Goal: Information Seeking & Learning: Learn about a topic

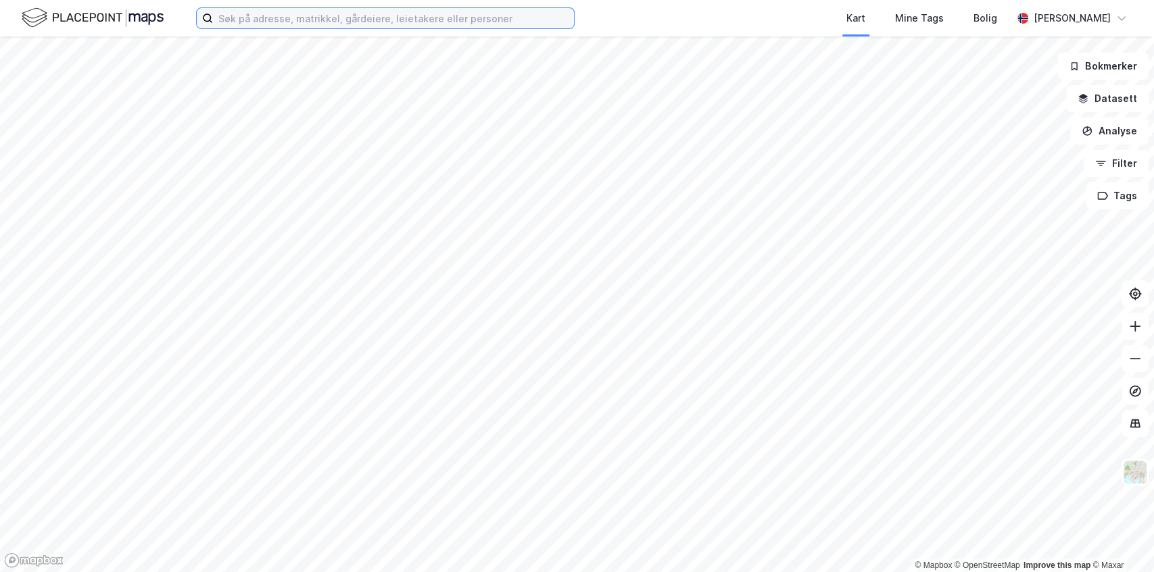
click at [245, 14] on input at bounding box center [393, 18] width 361 height 20
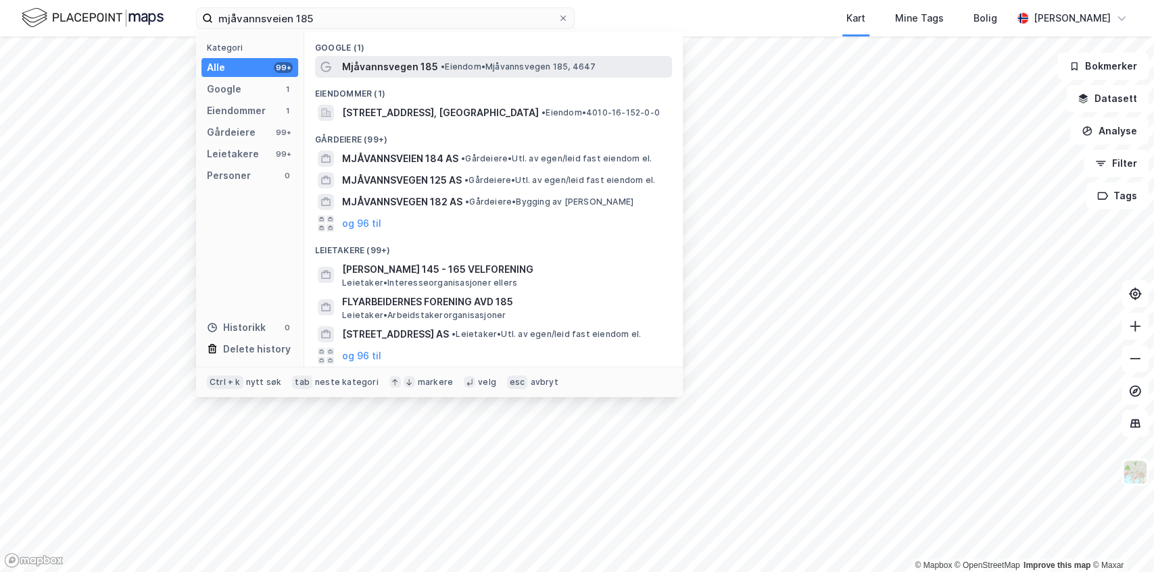
click at [394, 68] on span "Mjåvannsvegen 185" at bounding box center [390, 67] width 96 height 16
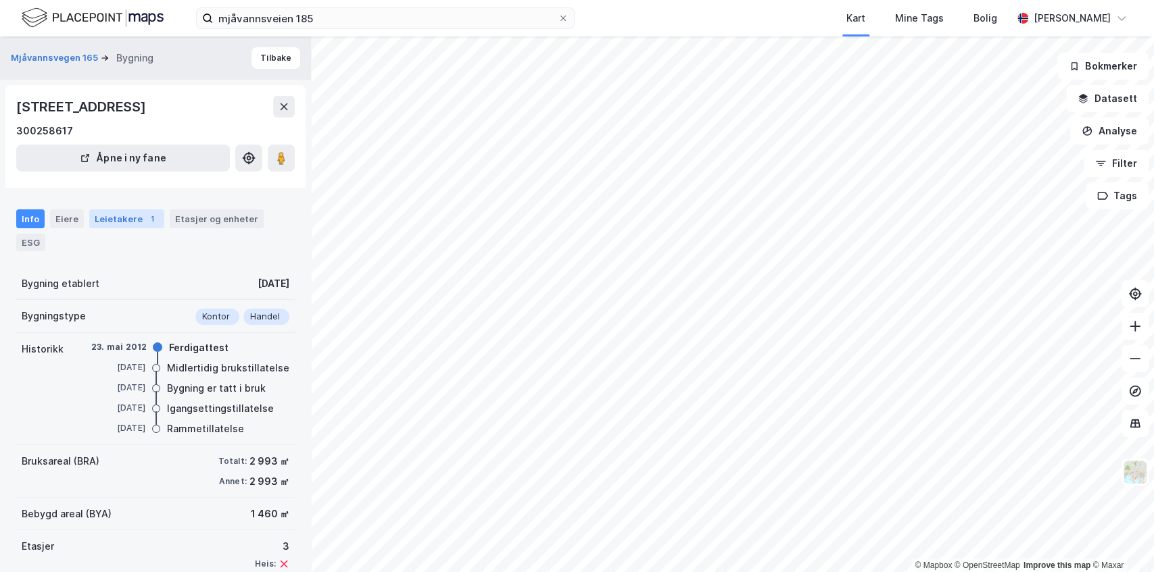
click at [108, 218] on div "Leietakere 1" at bounding box center [126, 219] width 75 height 19
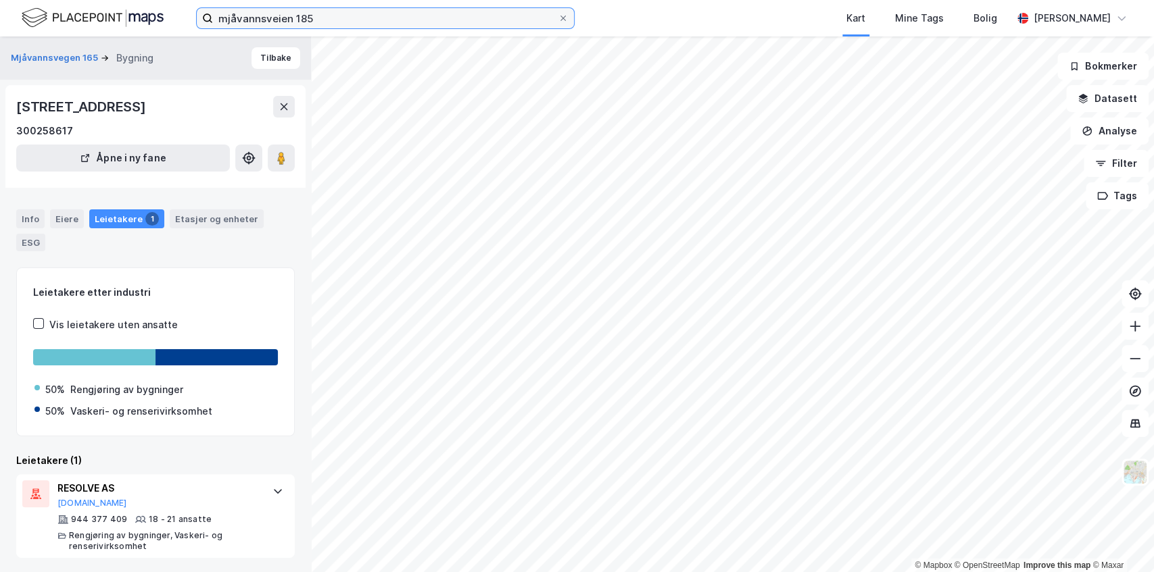
click at [380, 26] on input "mjåvannsveien 185" at bounding box center [385, 18] width 345 height 20
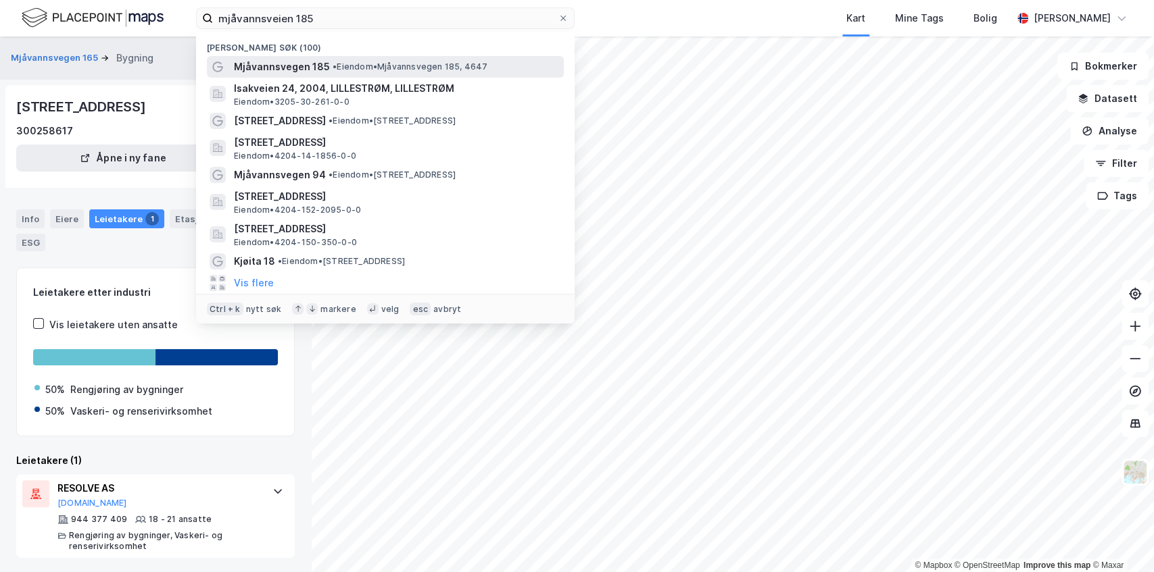
click at [325, 66] on div "Mjåvannsvegen 185 • Eiendom • [STREET_ADDRESS]" at bounding box center [397, 67] width 327 height 16
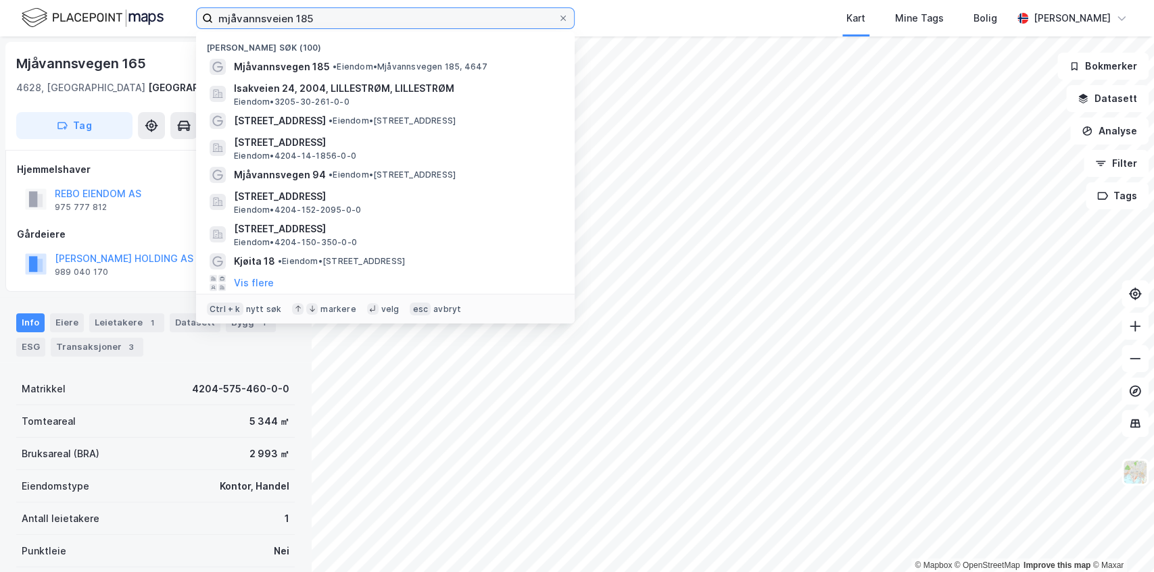
click at [320, 20] on input "mjåvannsveien 185" at bounding box center [385, 18] width 345 height 20
drag, startPoint x: 334, startPoint y: 20, endPoint x: 212, endPoint y: 19, distance: 121.7
click at [212, 19] on label "mjåvannsveien 185" at bounding box center [385, 18] width 379 height 22
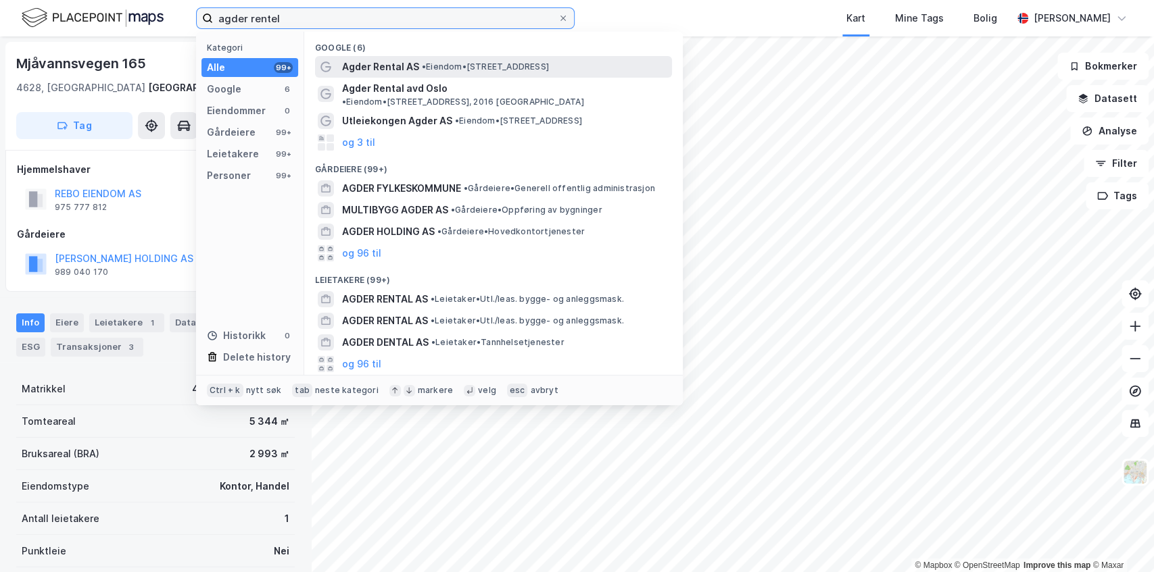
type input "agder rentel"
click at [441, 68] on span "• Eiendom • [STREET_ADDRESS]" at bounding box center [485, 67] width 127 height 11
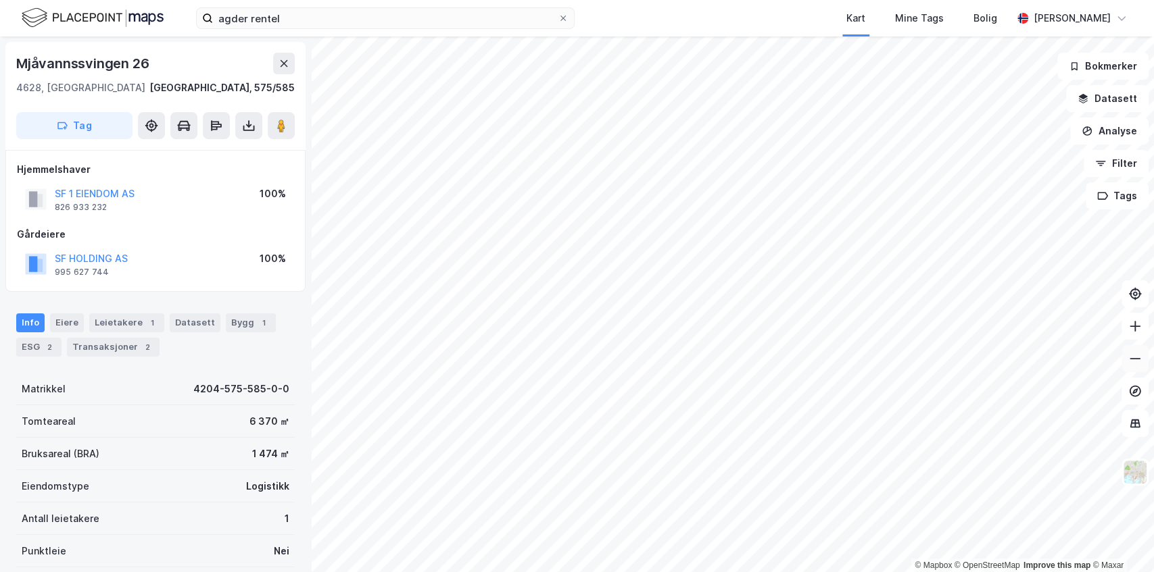
click at [1141, 362] on button at bounding box center [1134, 358] width 27 height 27
click at [112, 322] on div "Leietakere 1" at bounding box center [126, 323] width 75 height 19
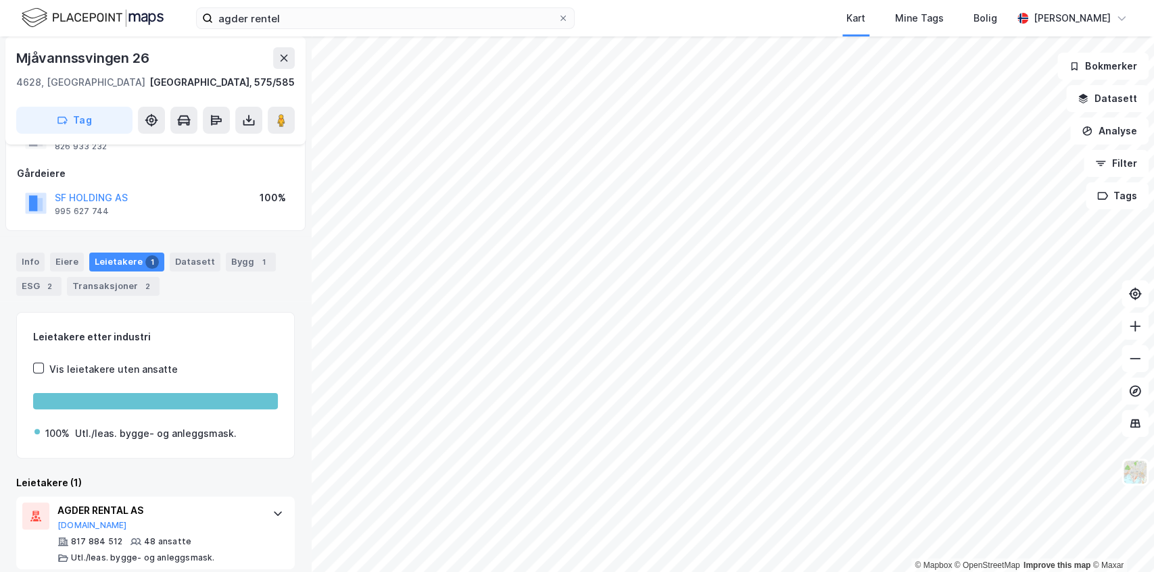
scroll to position [73, 0]
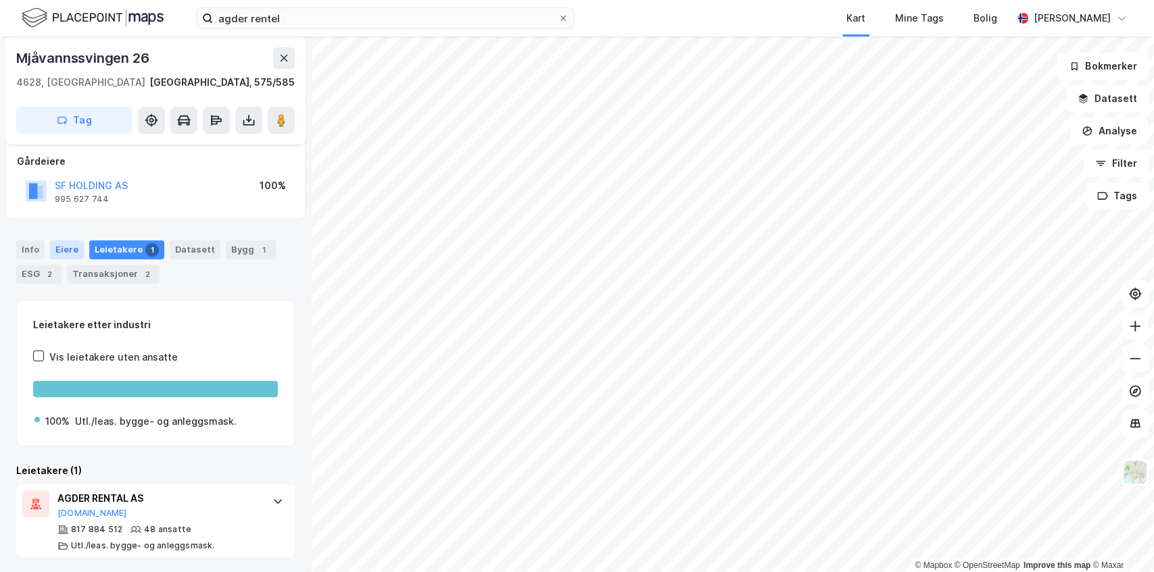
click at [61, 254] on div "Eiere" at bounding box center [67, 250] width 34 height 19
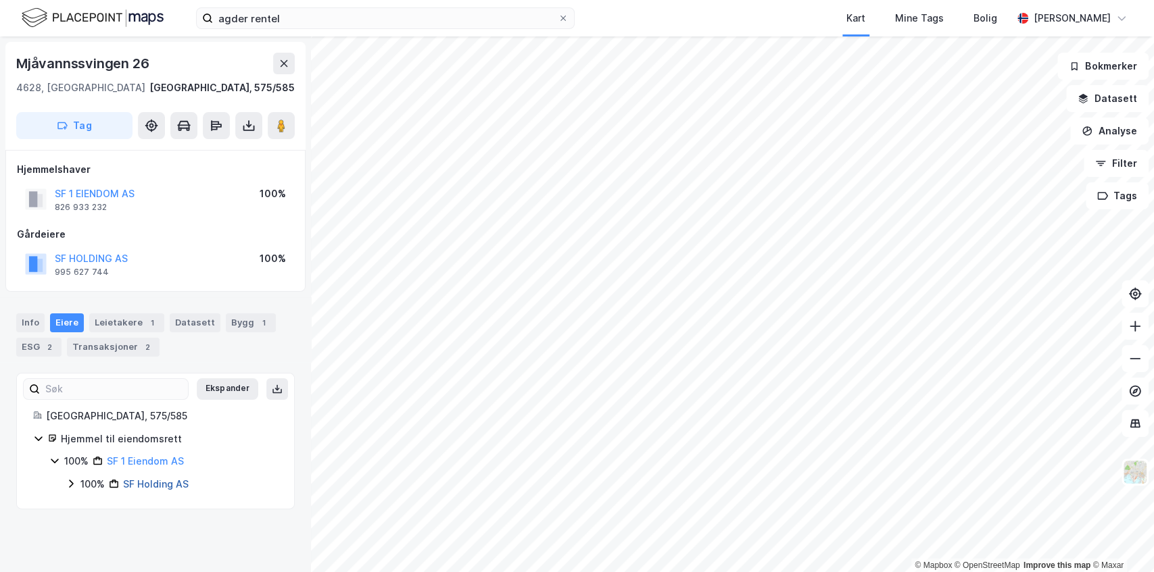
click at [153, 486] on link "SF Holding AS" at bounding box center [156, 484] width 66 height 11
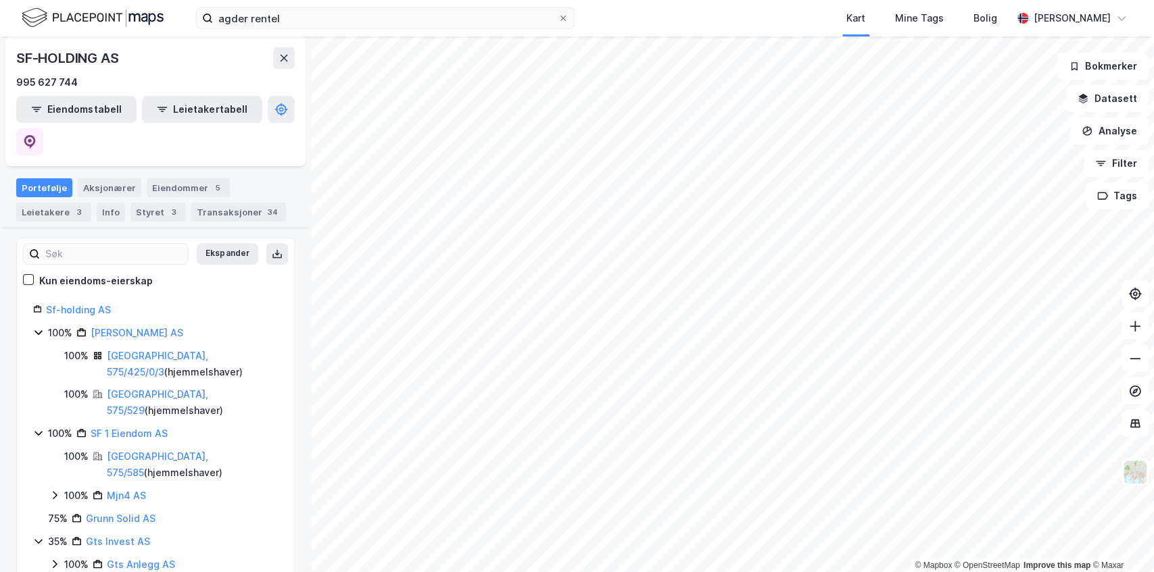
scroll to position [151, 0]
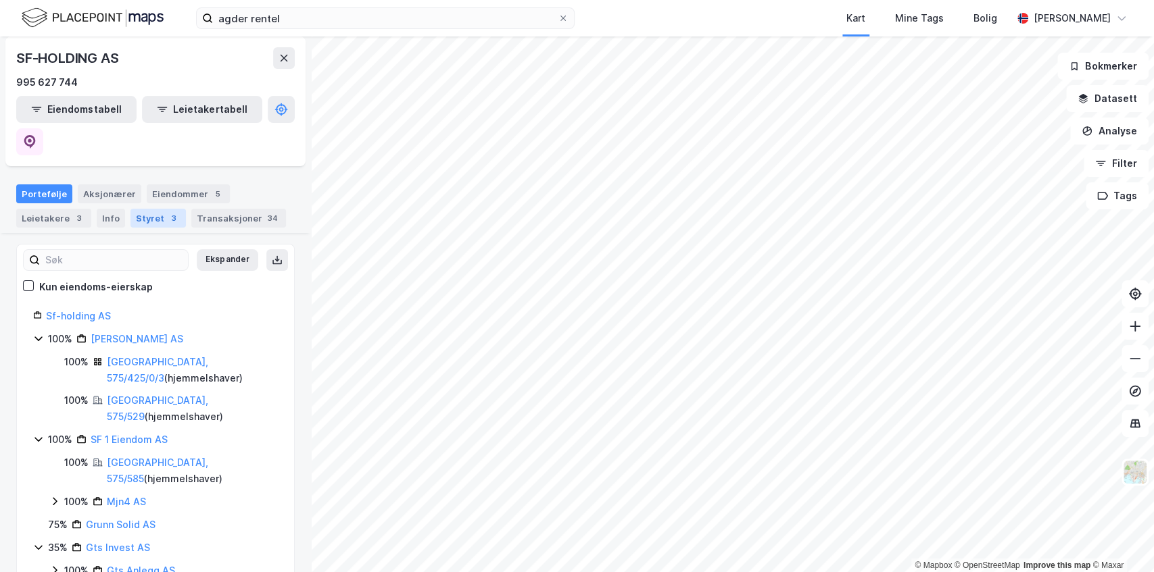
click at [146, 209] on div "Styret 3" at bounding box center [157, 218] width 55 height 19
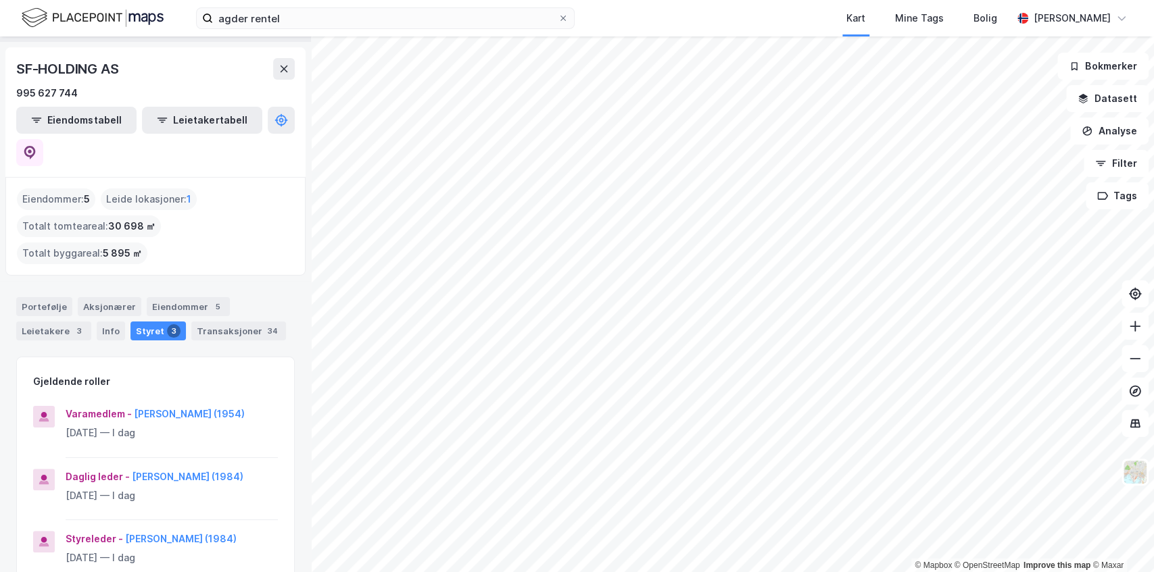
scroll to position [36, 0]
click at [41, 324] on div "Leietakere 3" at bounding box center [53, 333] width 75 height 19
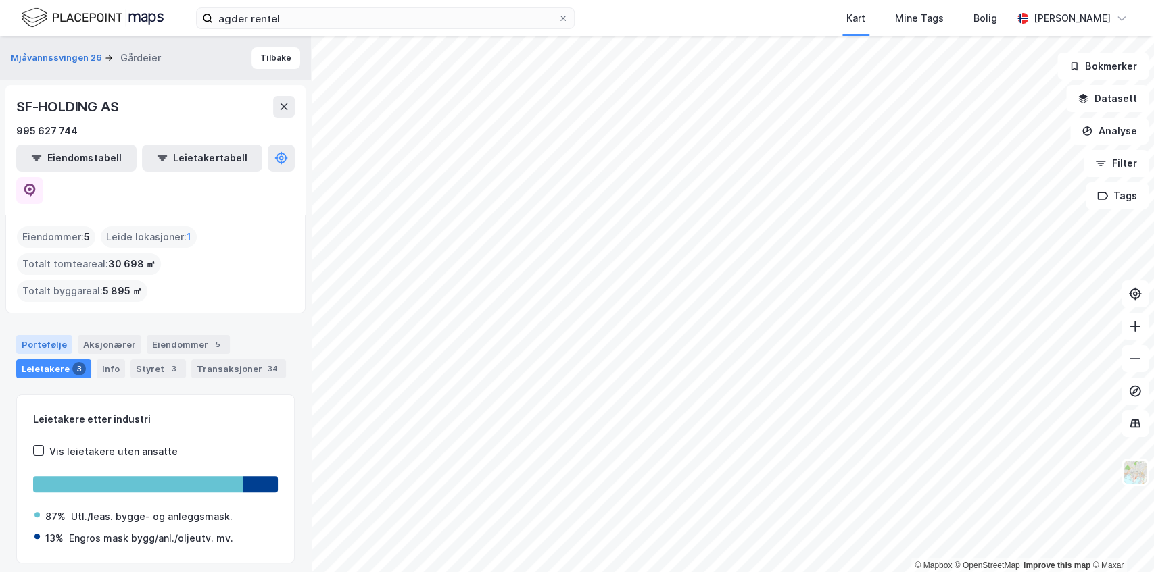
click at [41, 335] on div "Portefølje" at bounding box center [44, 344] width 56 height 19
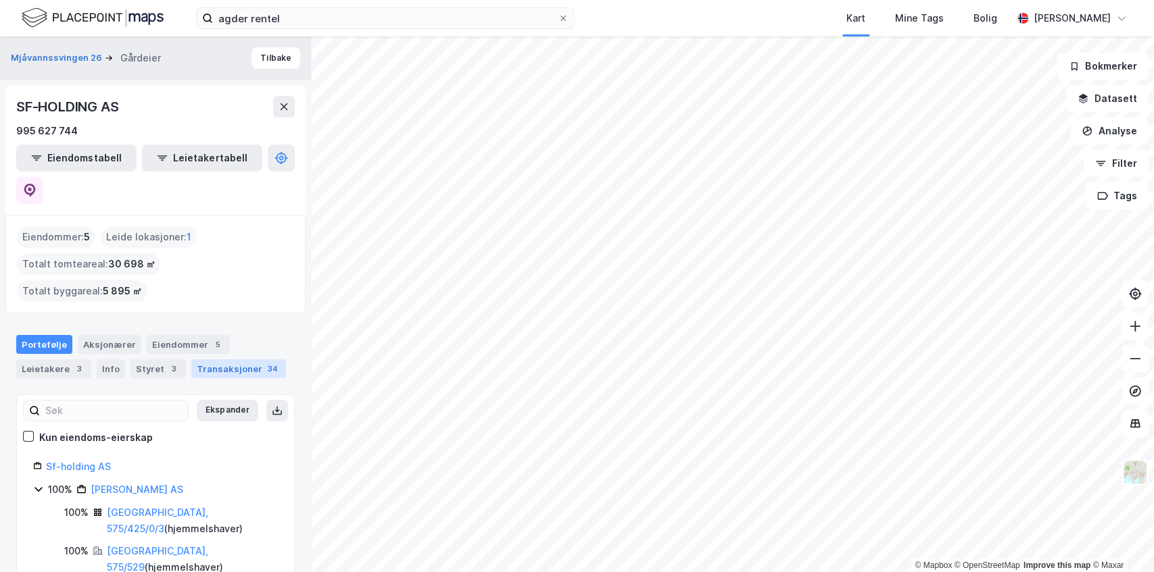
click at [208, 360] on div "Transaksjoner 34" at bounding box center [238, 369] width 95 height 19
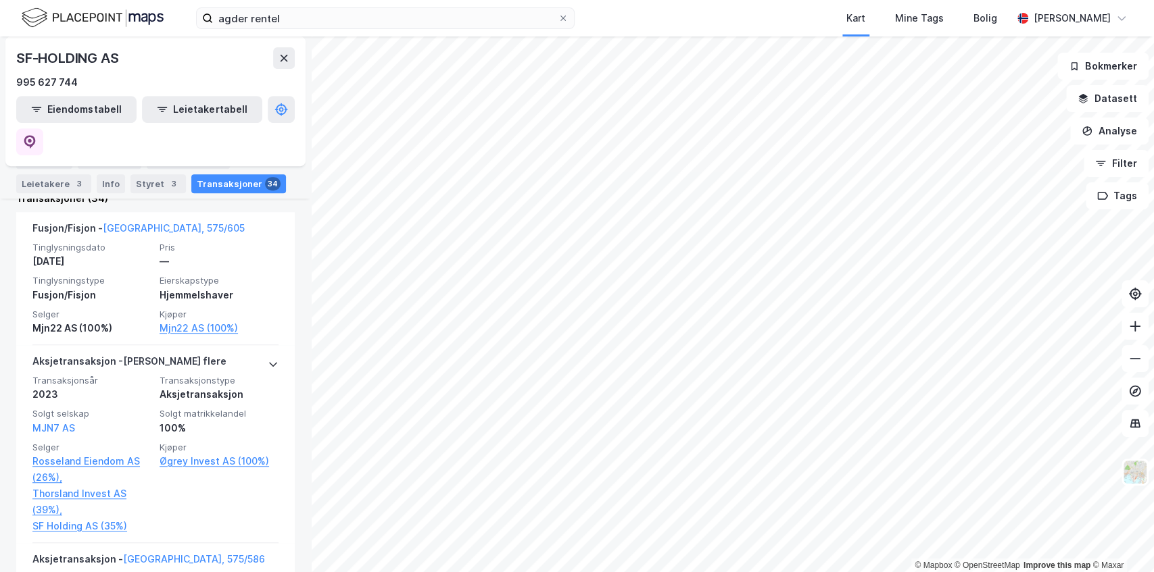
scroll to position [423, 0]
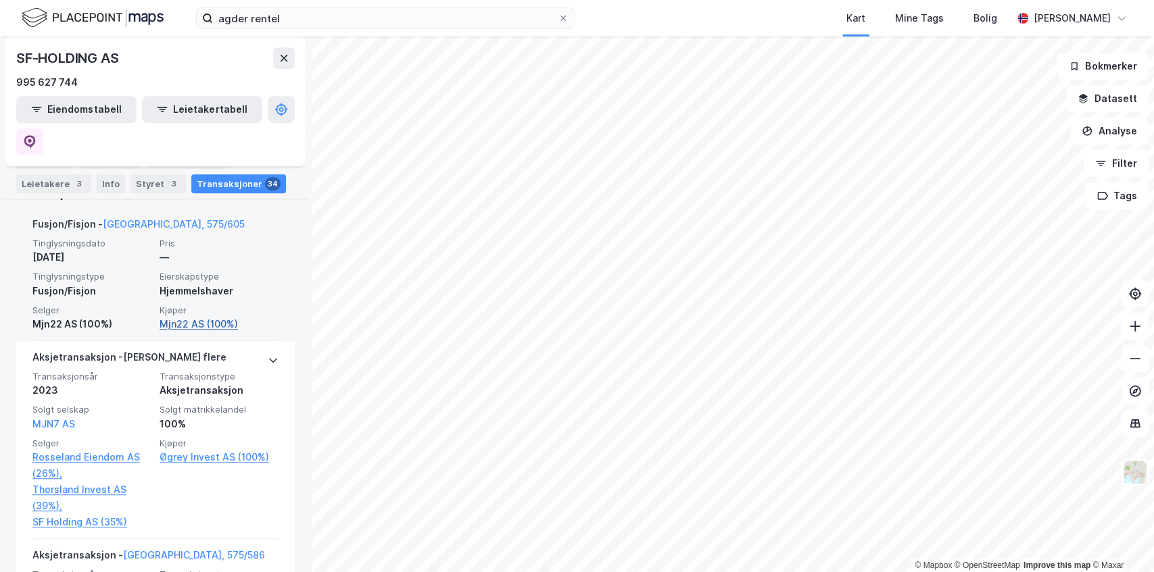
click at [195, 316] on link "Mjn22 AS (100%)" at bounding box center [219, 324] width 119 height 16
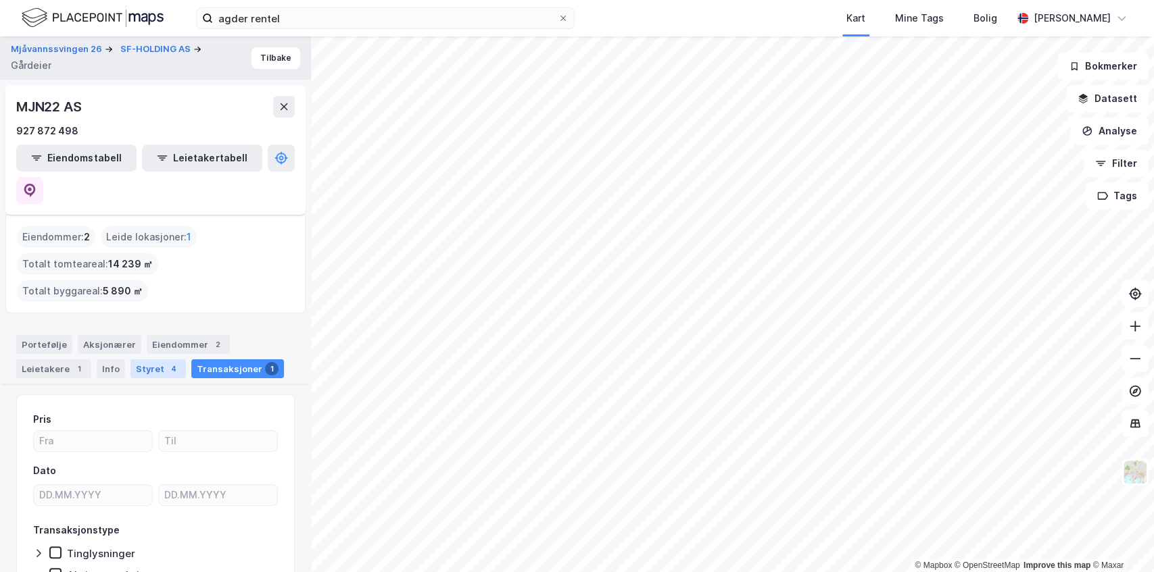
click at [145, 360] on div "Styret 4" at bounding box center [157, 369] width 55 height 19
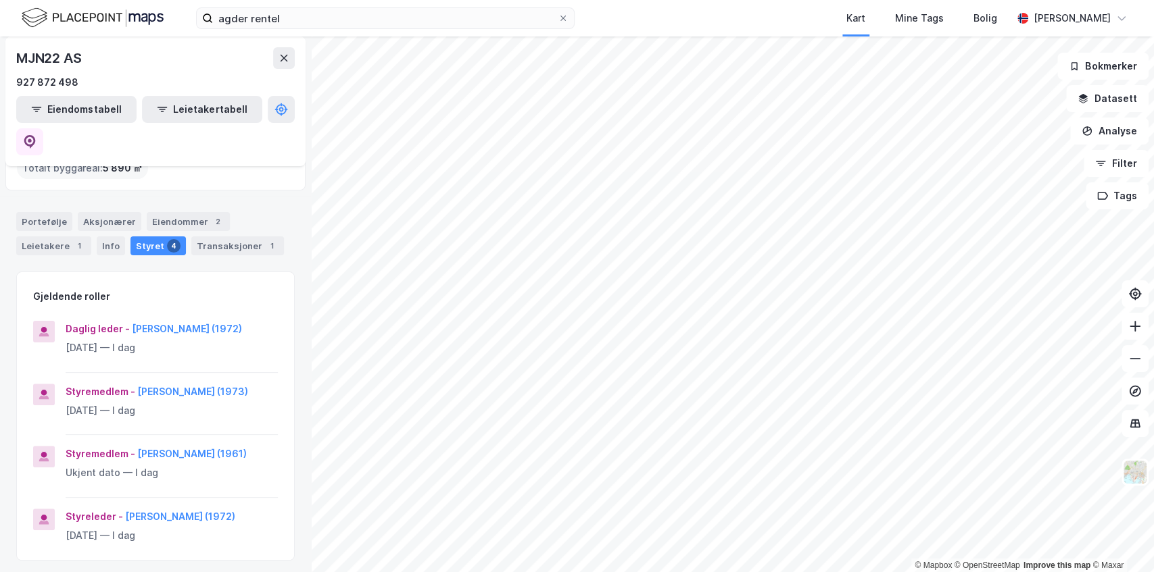
scroll to position [124, 0]
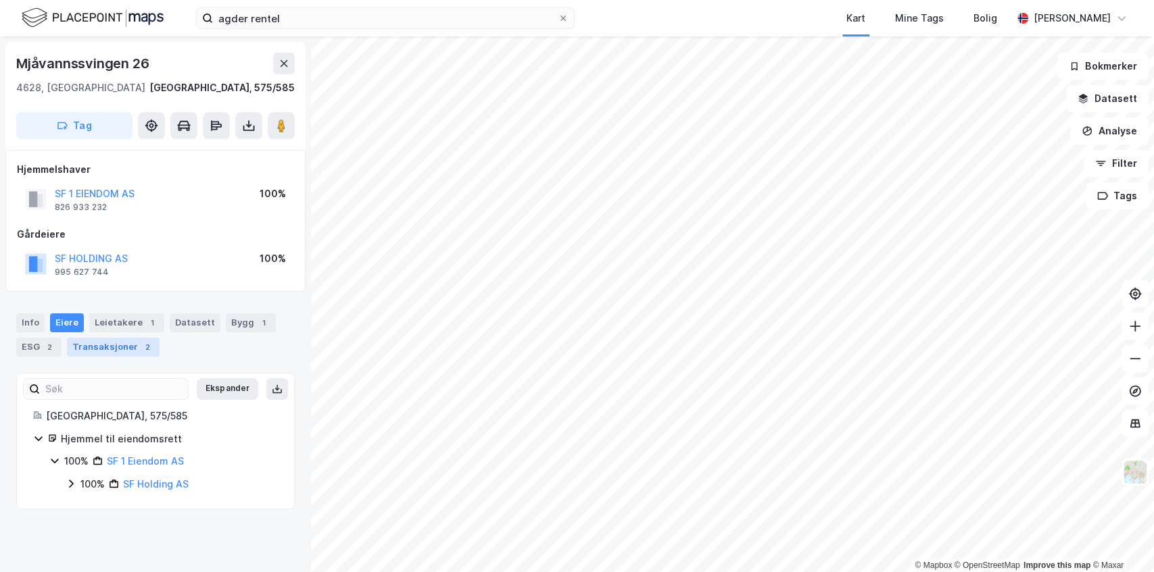
click at [92, 351] on div "Transaksjoner 2" at bounding box center [113, 347] width 93 height 19
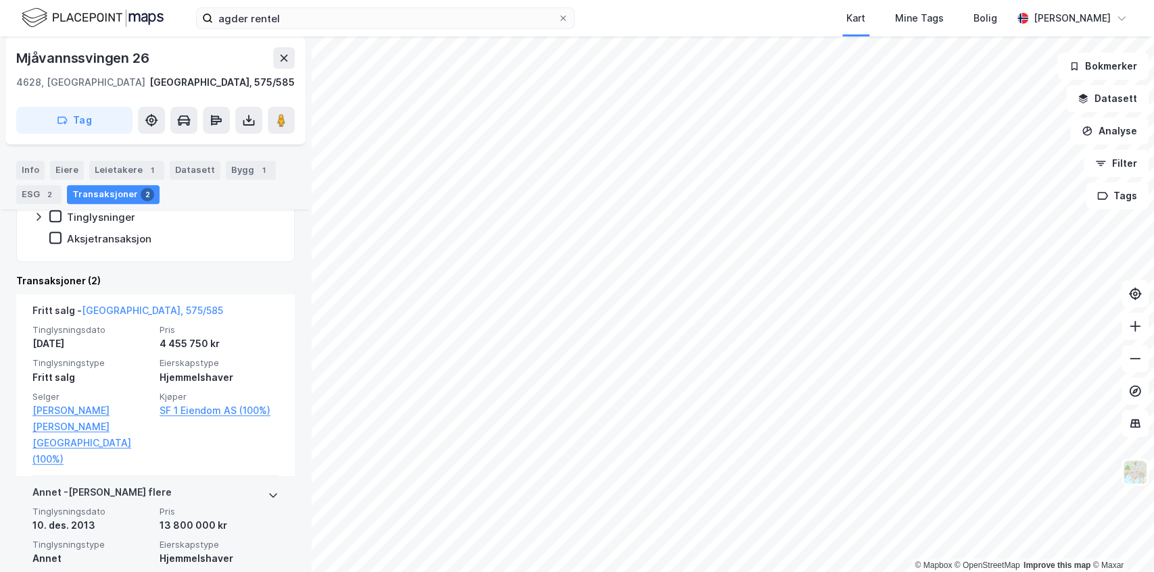
scroll to position [316, 0]
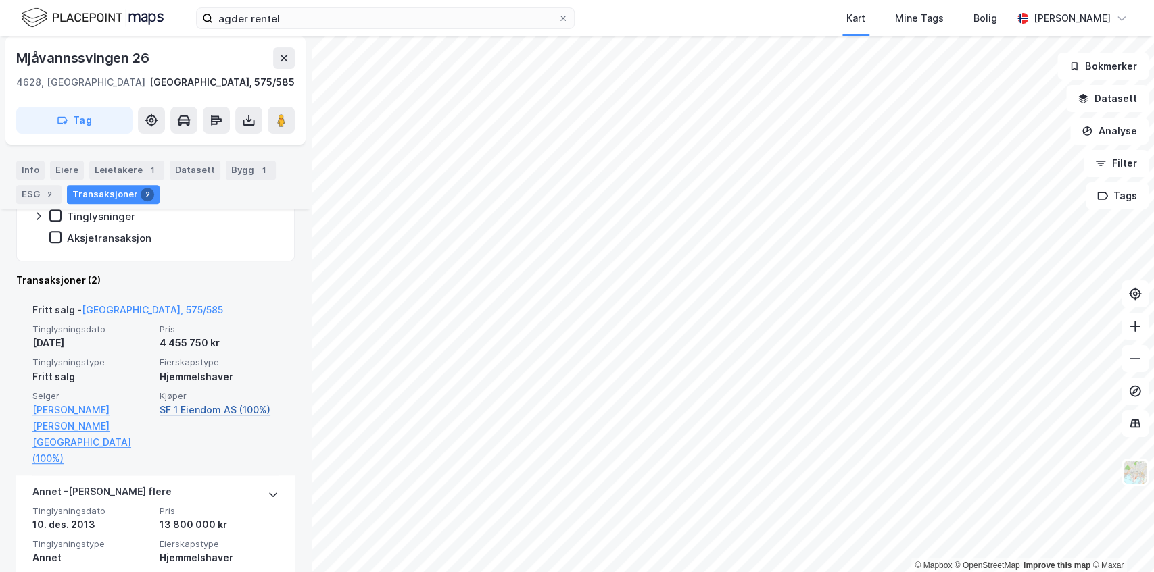
click at [249, 416] on link "SF 1 Eiendom AS (100%)" at bounding box center [219, 410] width 119 height 16
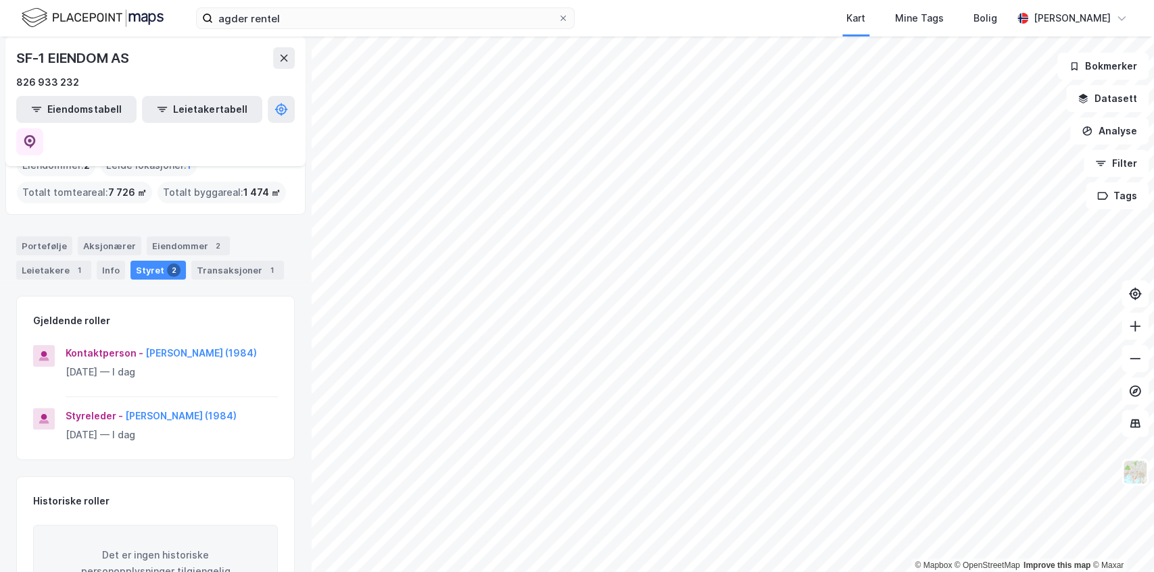
scroll to position [71, 0]
click at [176, 237] on div "Eiendommer 2" at bounding box center [188, 246] width 83 height 19
